Goal: Task Accomplishment & Management: Use online tool/utility

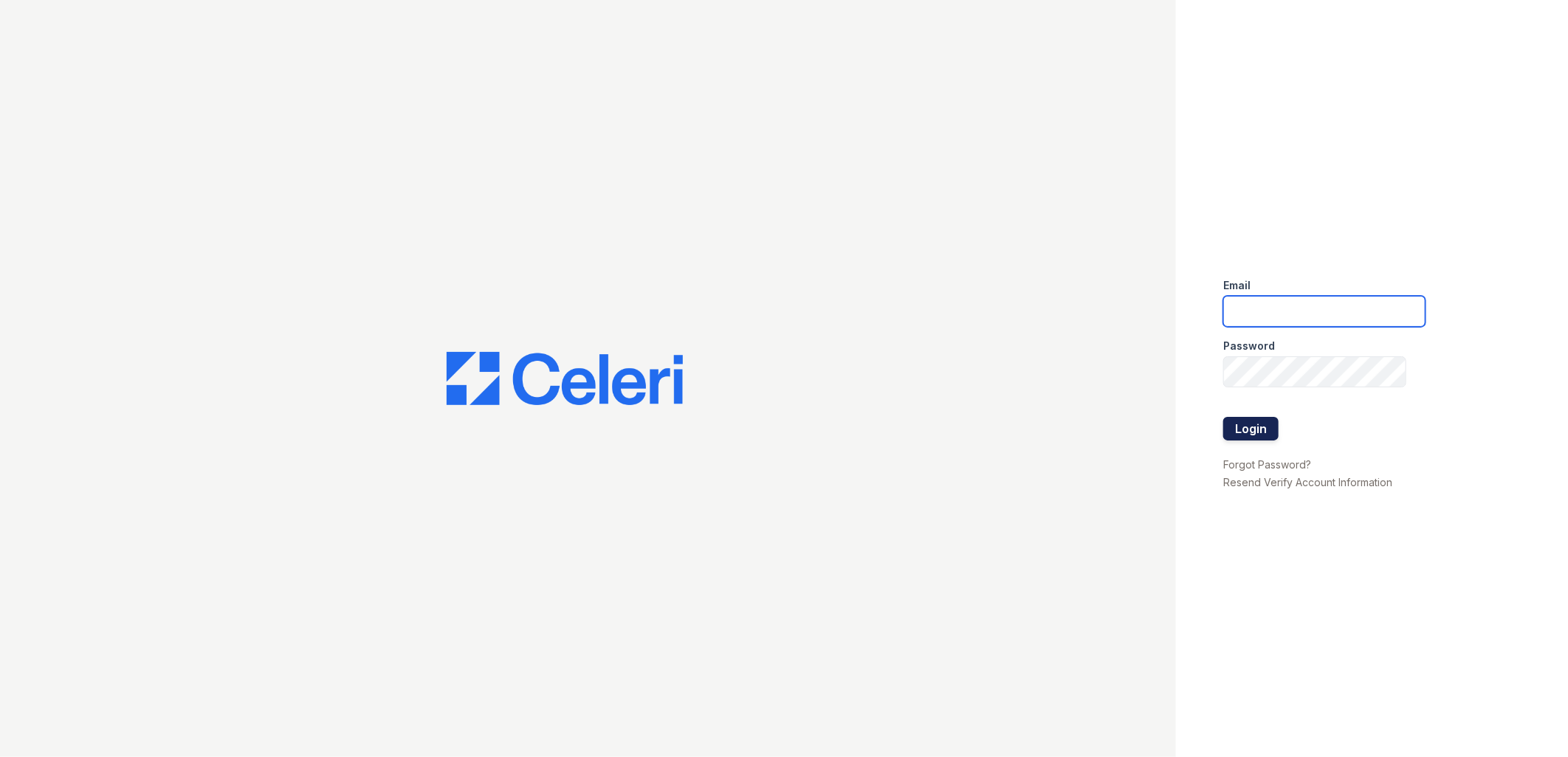
type input "tdeltoro@trinity-pm.com"
click at [1268, 432] on button "Login" at bounding box center [1251, 429] width 55 height 24
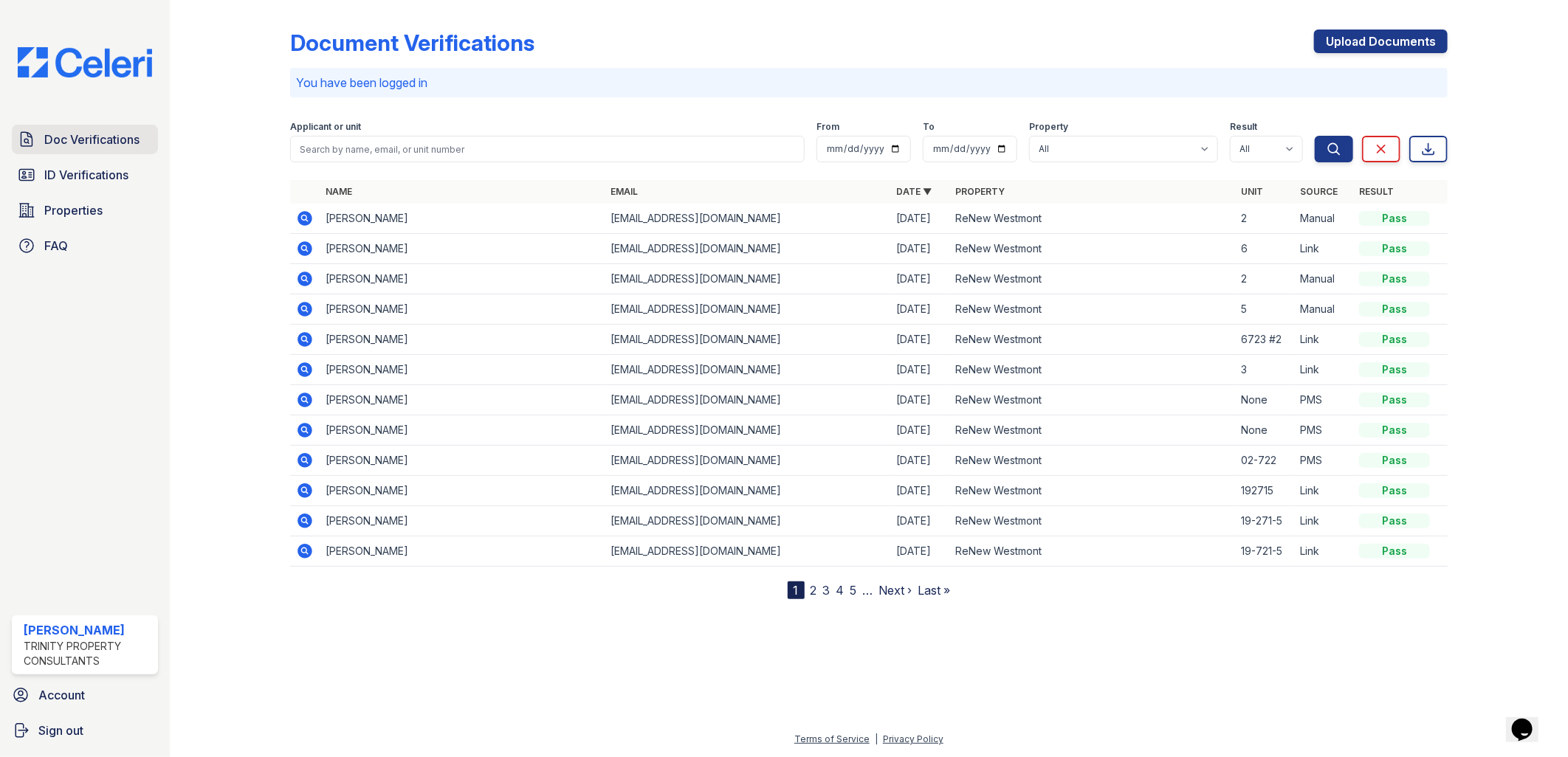
click at [108, 151] on link "Doc Verifications" at bounding box center [85, 139] width 146 height 30
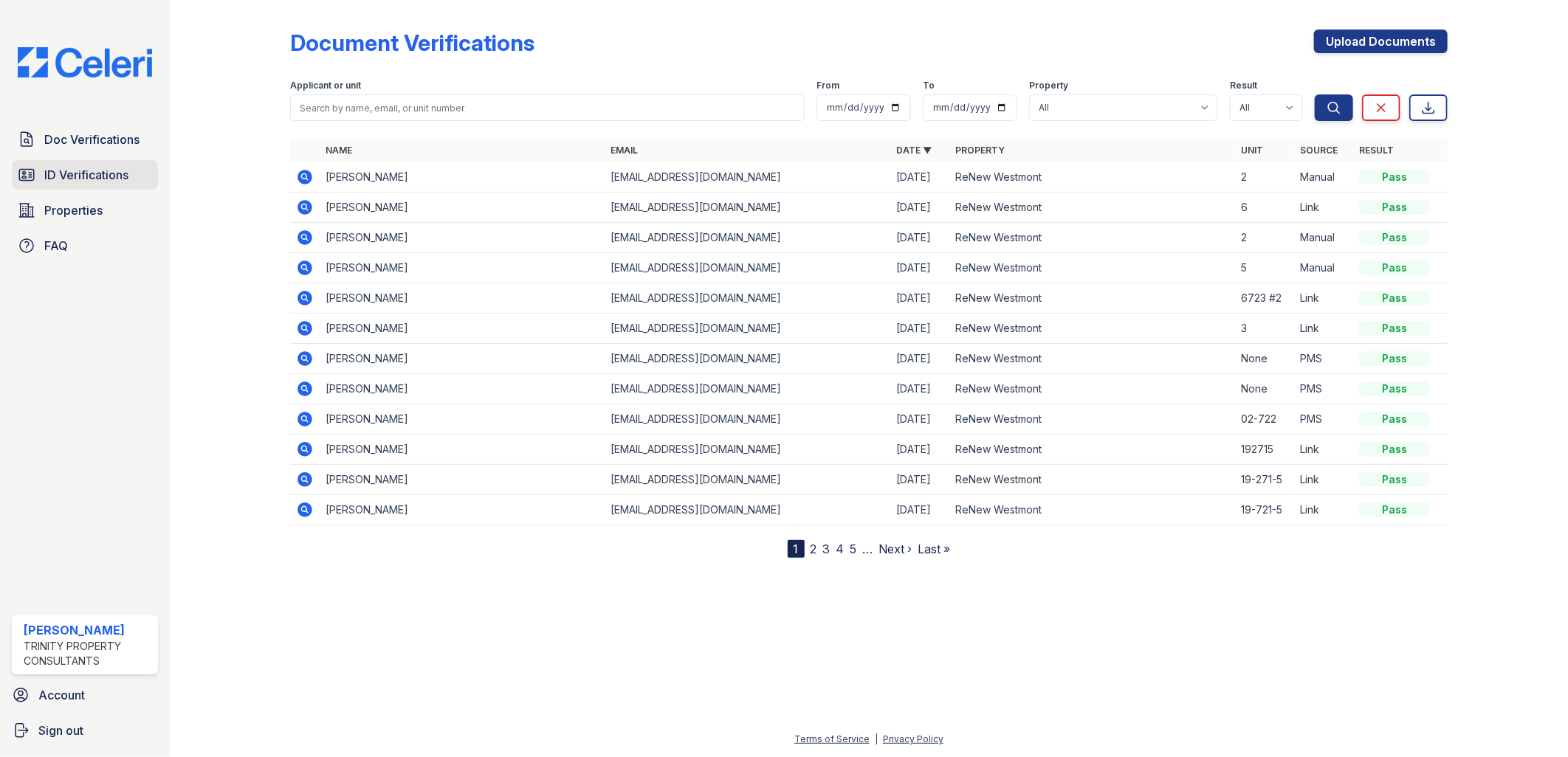
click at [119, 167] on span "ID Verifications" at bounding box center [86, 175] width 84 height 18
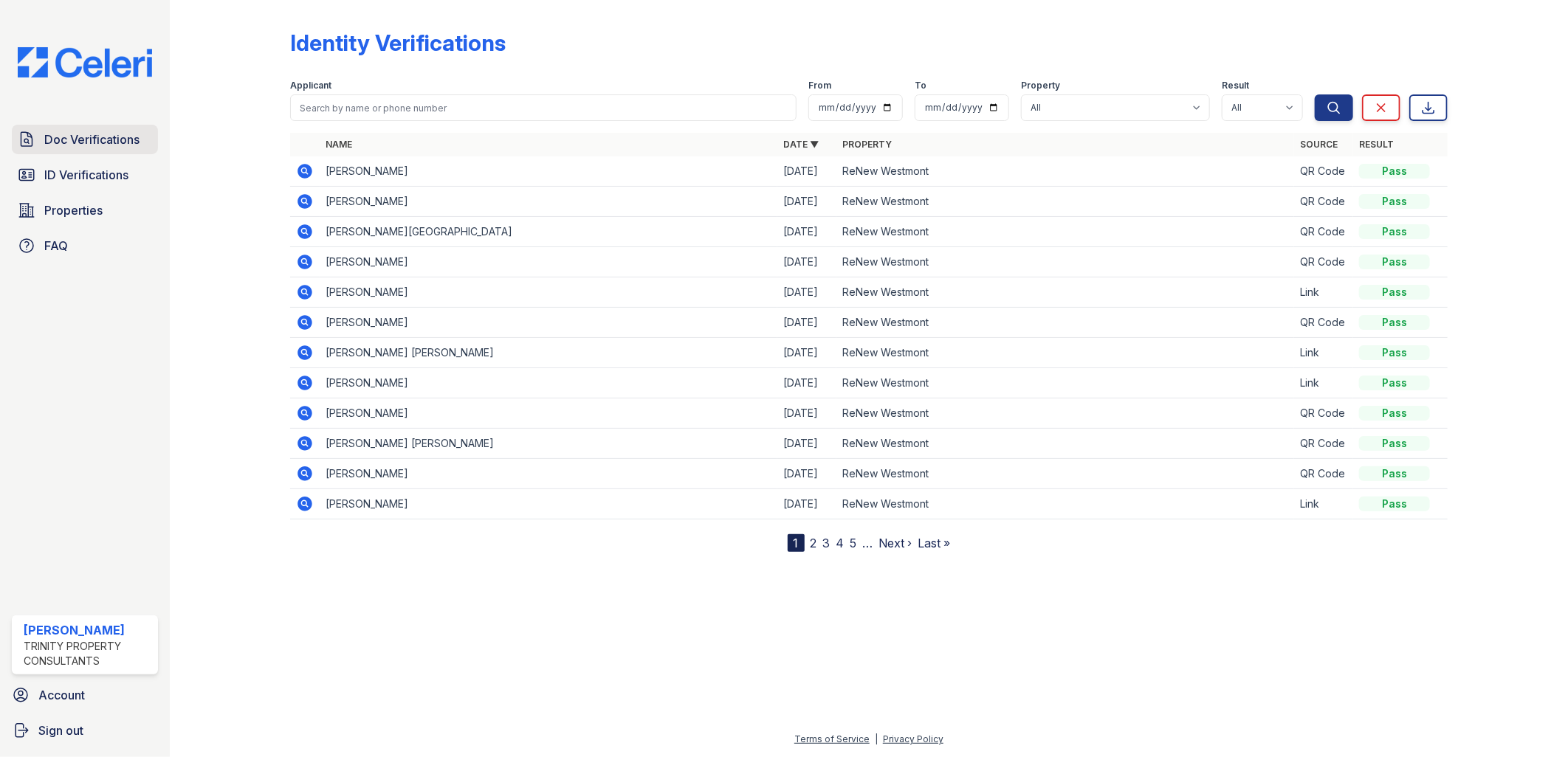
click at [103, 148] on span "Doc Verifications" at bounding box center [92, 139] width 95 height 18
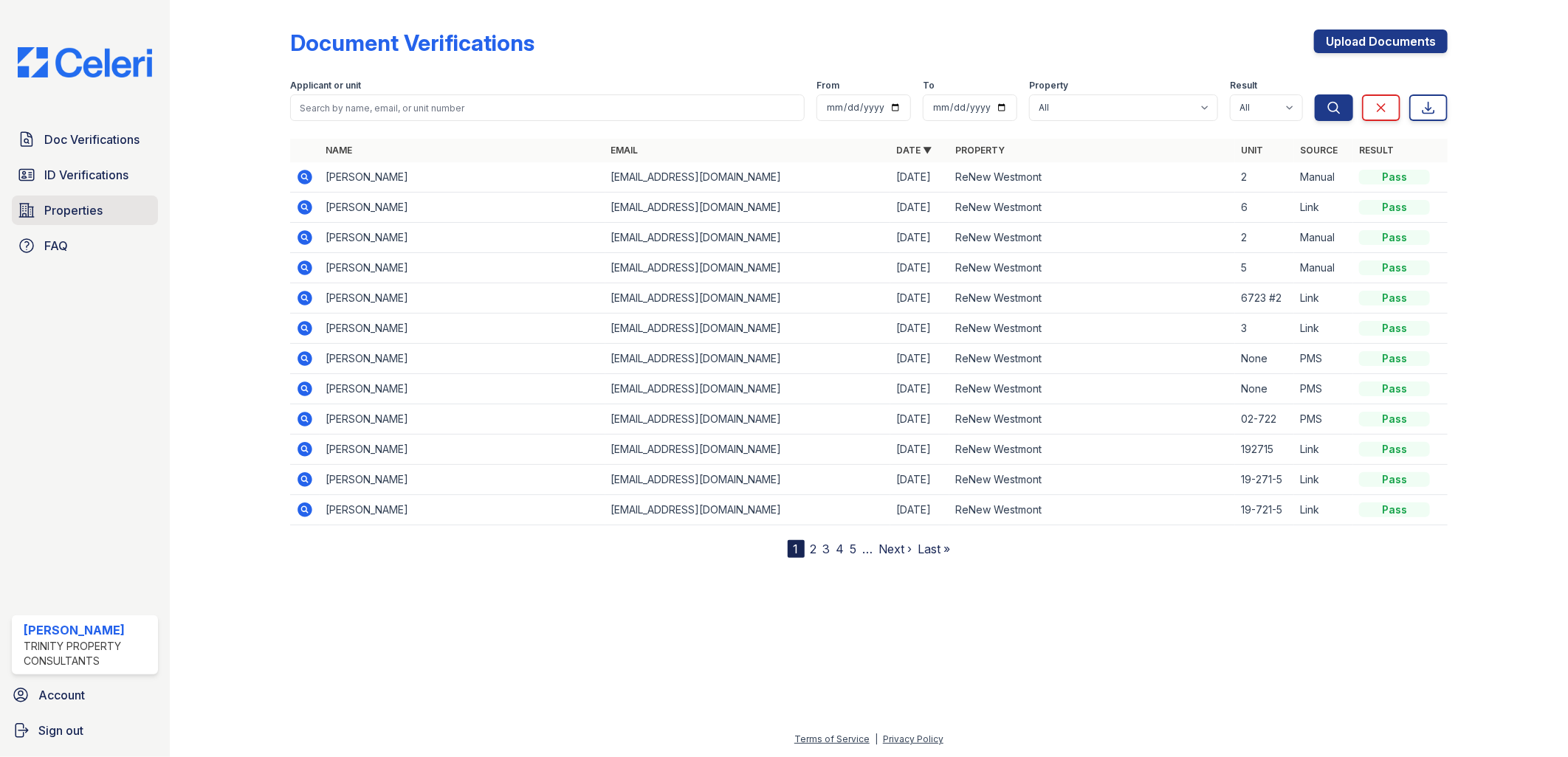
click at [91, 217] on span "Properties" at bounding box center [73, 210] width 58 height 18
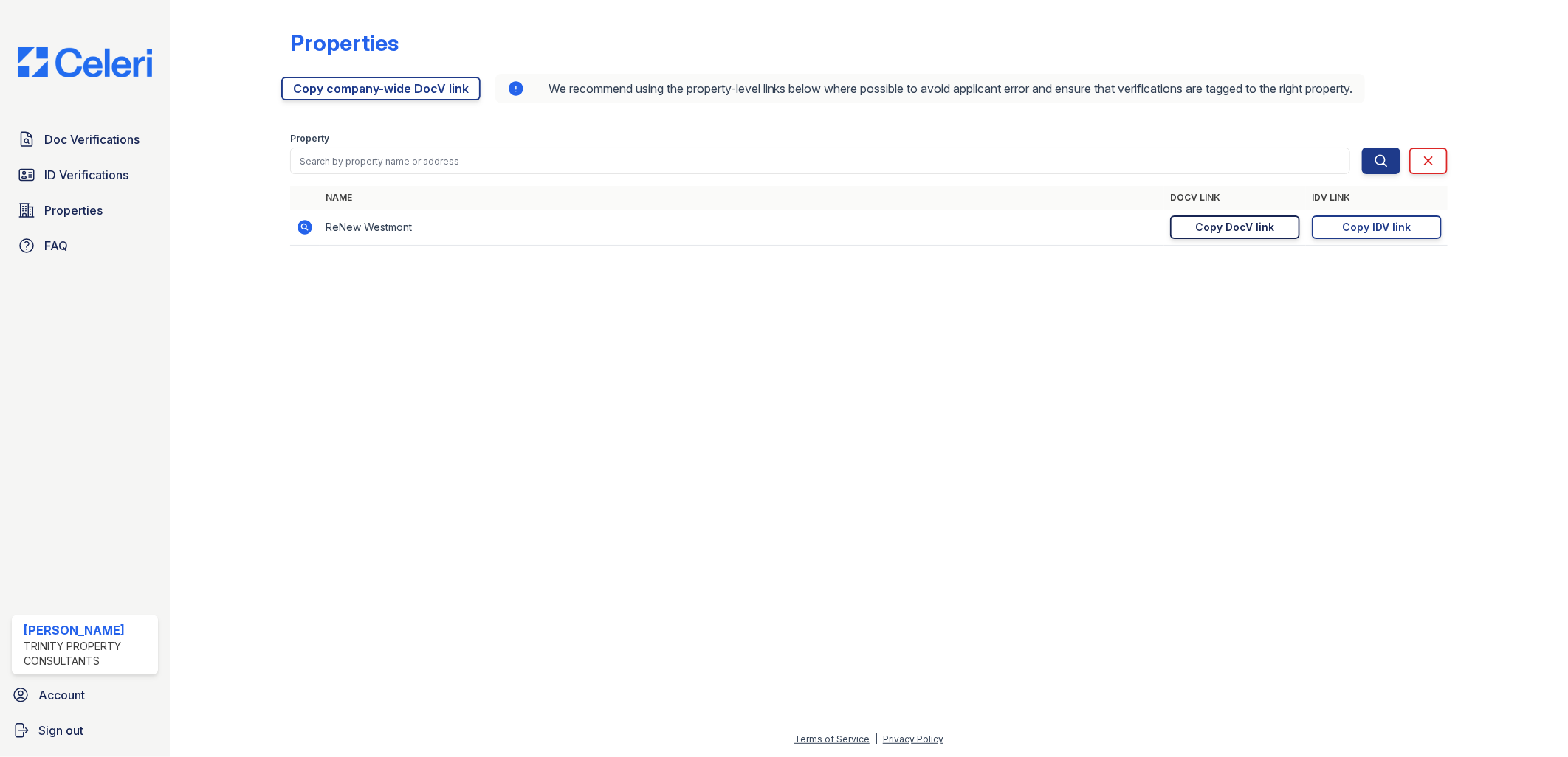
click at [1271, 226] on div "Copy DocV link" at bounding box center [1235, 227] width 79 height 15
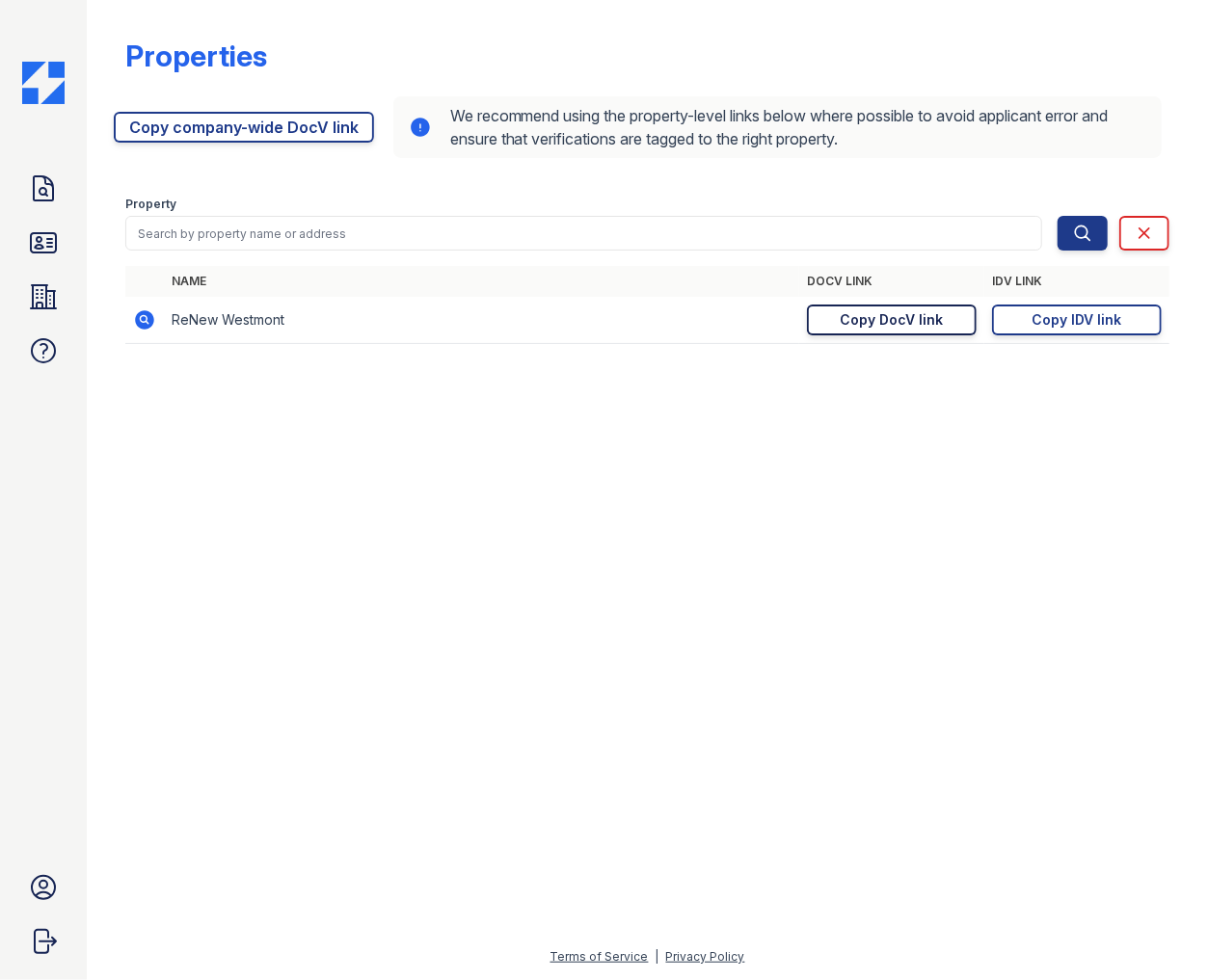
click at [891, 321] on div "Copy DocV link" at bounding box center [892, 320] width 103 height 19
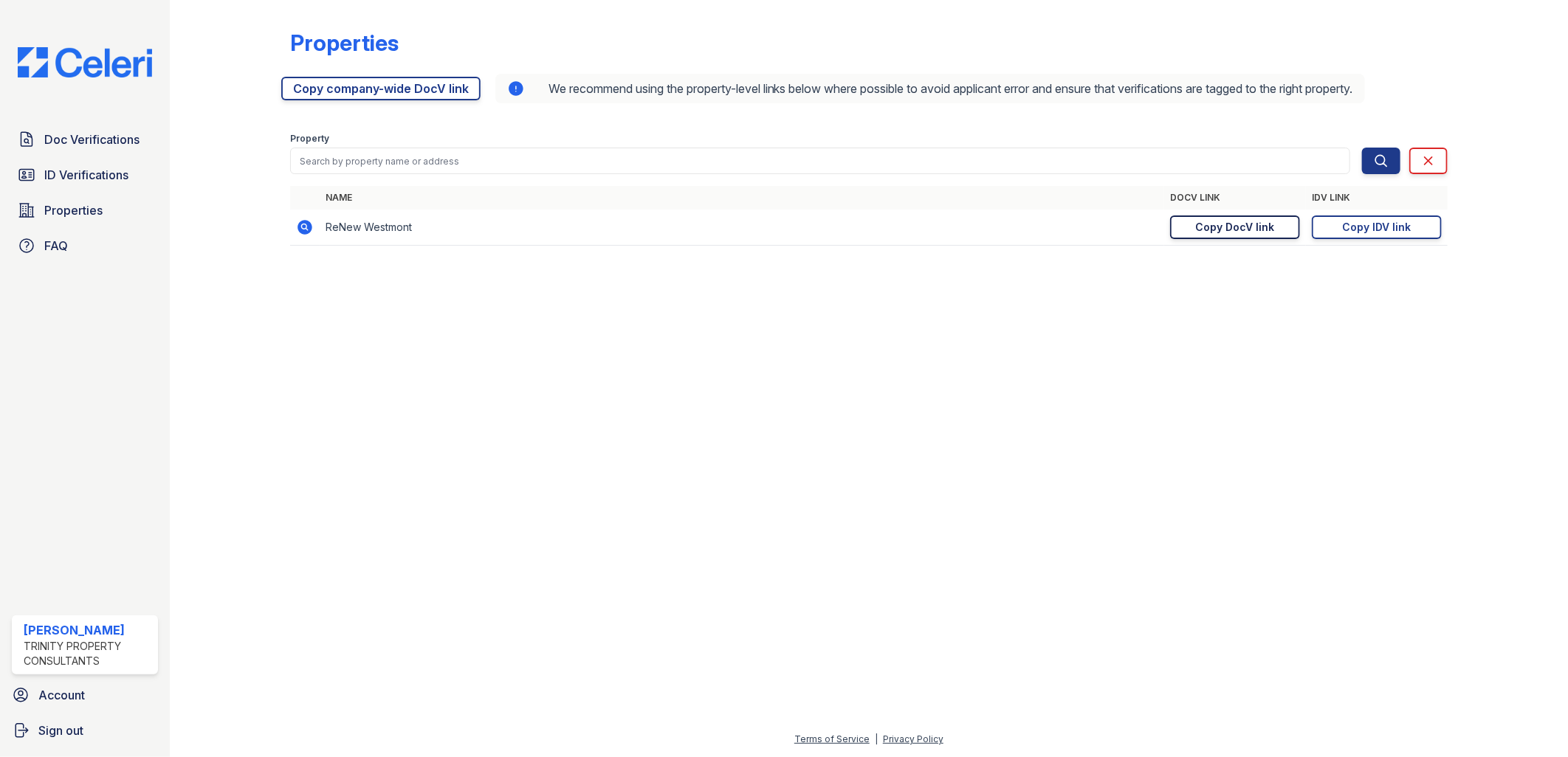
click at [539, 446] on div at bounding box center [869, 507] width 1351 height 446
